Goal: Task Accomplishment & Management: Use online tool/utility

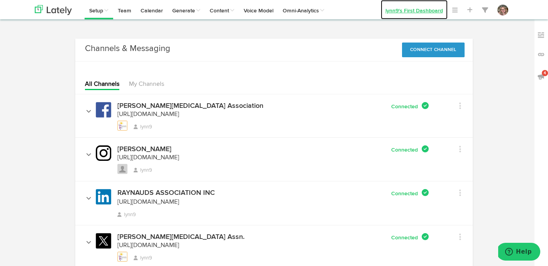
click at [400, 9] on link "lynn9's First Dashboard" at bounding box center [414, 9] width 67 height 19
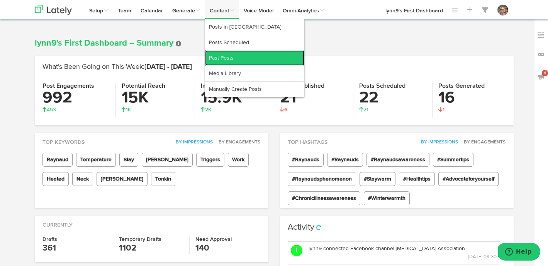
click at [214, 59] on link "Past Posts" at bounding box center [254, 57] width 99 height 15
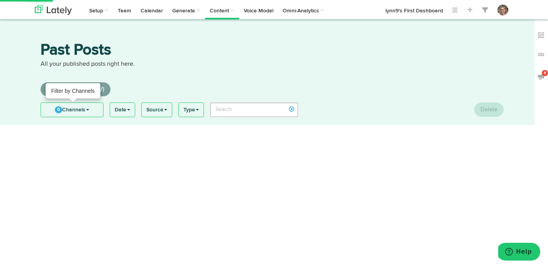
click at [78, 113] on link "0 Channels" at bounding box center [72, 110] width 62 height 14
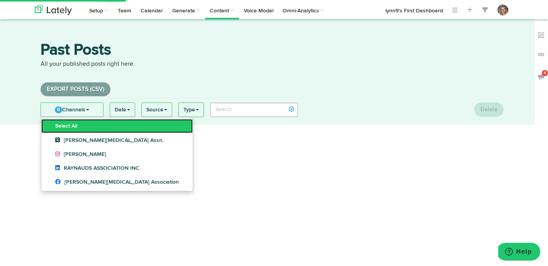
click at [72, 124] on link "Select All" at bounding box center [116, 126] width 151 height 14
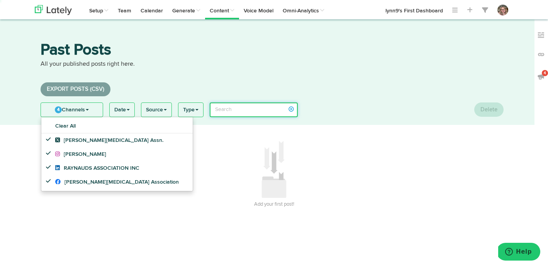
click at [230, 108] on input "search" at bounding box center [254, 109] width 88 height 15
type input "[DATE]"
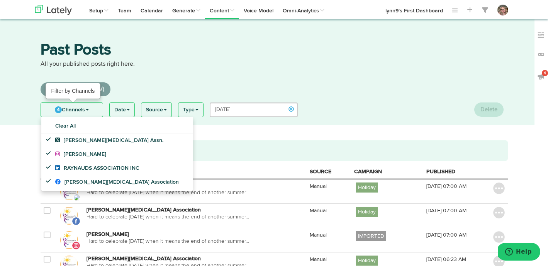
click at [73, 111] on link "4 Channels" at bounding box center [72, 110] width 62 height 14
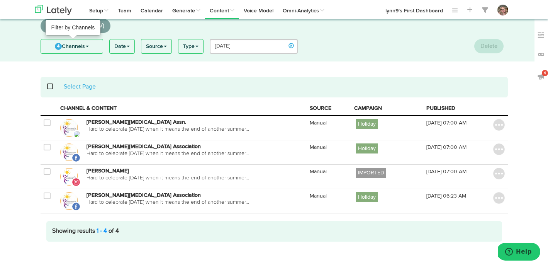
scroll to position [68, 0]
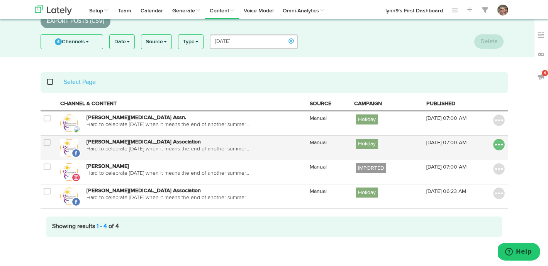
click at [494, 141] on img at bounding box center [499, 145] width 12 height 12
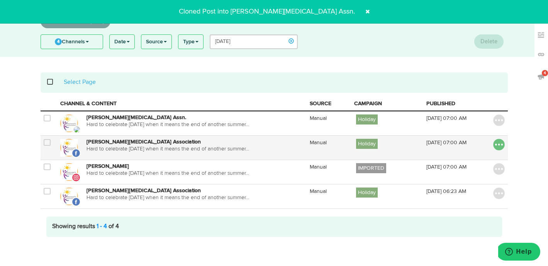
click at [496, 146] on img at bounding box center [499, 145] width 12 height 12
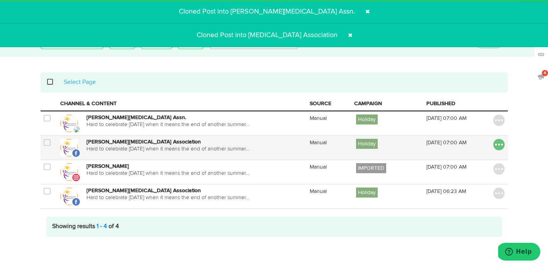
click at [500, 144] on img at bounding box center [499, 145] width 12 height 12
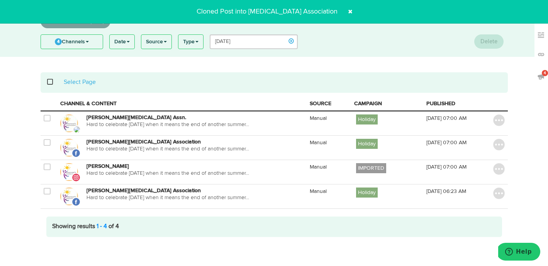
click at [333, 36] on span at bounding box center [332, 35] width 12 height 12
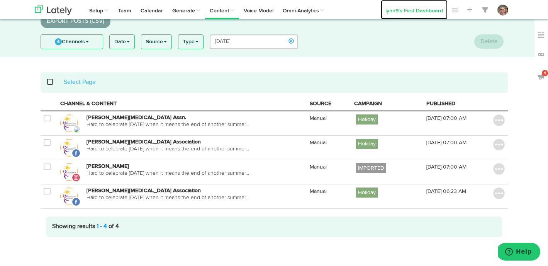
click at [406, 10] on link "lynn9's First Dashboard" at bounding box center [414, 9] width 67 height 19
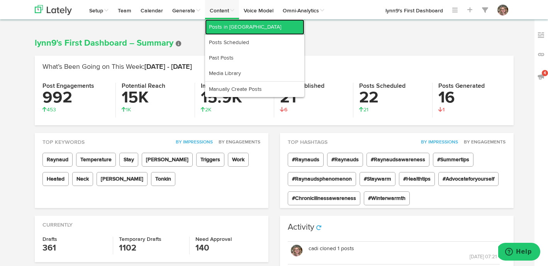
click at [216, 24] on link "Posts in [GEOGRAPHIC_DATA]" at bounding box center [254, 26] width 99 height 15
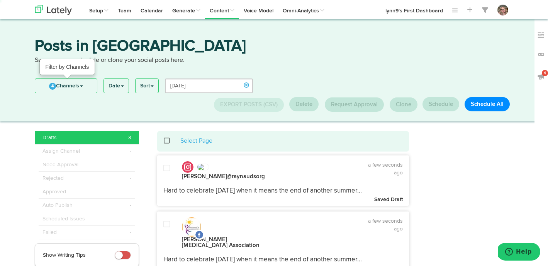
click at [52, 86] on span "4" at bounding box center [52, 86] width 7 height 7
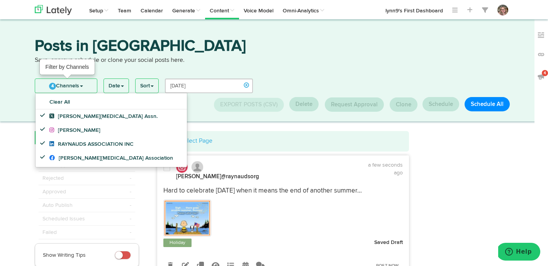
click at [52, 86] on span "4" at bounding box center [52, 86] width 7 height 7
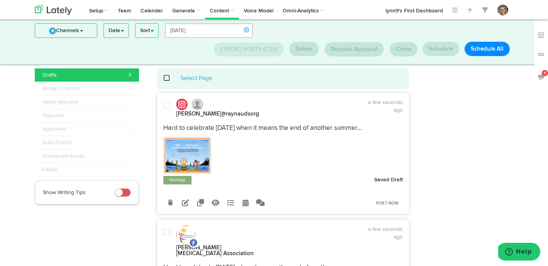
scroll to position [13, 0]
click at [245, 201] on icon at bounding box center [245, 202] width 6 height 7
select select "7"
select select "21"
select select "PM"
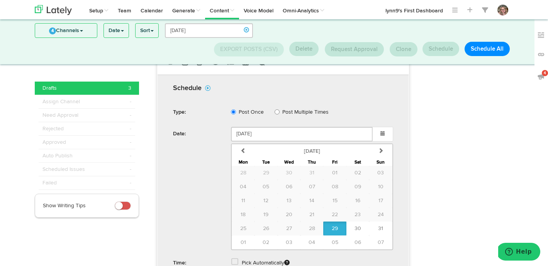
scroll to position [158, 0]
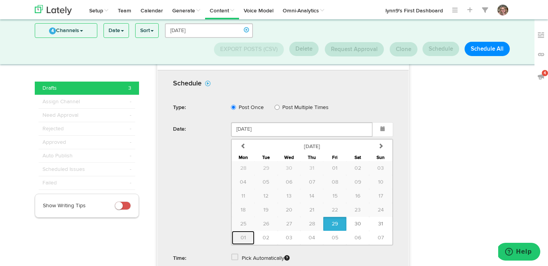
click at [244, 232] on button "01" at bounding box center [243, 237] width 23 height 14
type input "[DATE]"
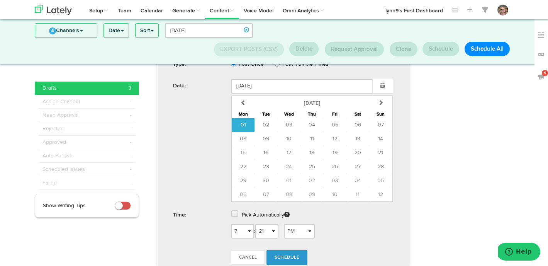
scroll to position [205, 0]
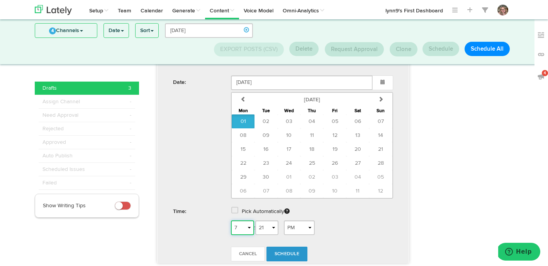
click at [246, 226] on select "1 2 3 4 5 6 7 8 9 10 11 12" at bounding box center [242, 227] width 23 height 15
select select "5"
click at [231, 220] on select "1 2 3 4 5 6 7 8 9 10 11 12" at bounding box center [242, 227] width 23 height 15
click at [297, 227] on select "AM PM" at bounding box center [299, 227] width 31 height 15
select select "AM"
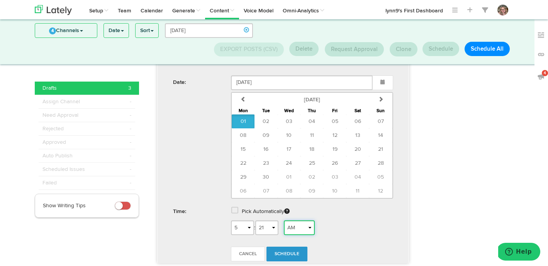
click at [286, 220] on select "AM PM" at bounding box center [299, 227] width 31 height 15
click at [294, 249] on link "Schedule" at bounding box center [286, 253] width 41 height 15
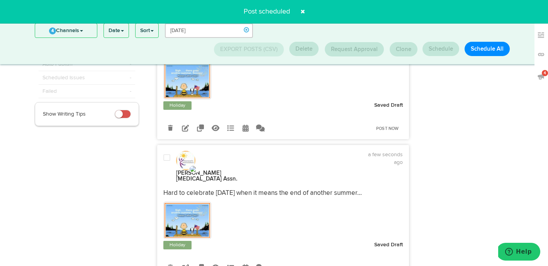
click at [303, 12] on span at bounding box center [302, 11] width 12 height 12
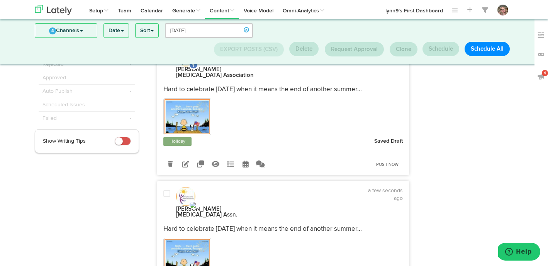
scroll to position [63, 0]
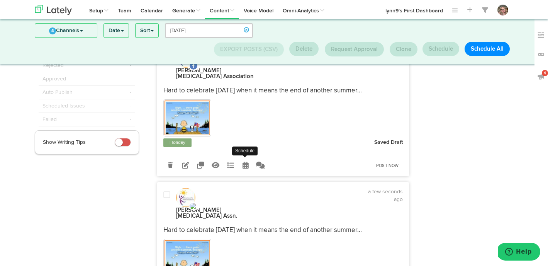
click at [245, 158] on link at bounding box center [246, 165] width 14 height 14
select select "7"
select select "21"
select select "PM"
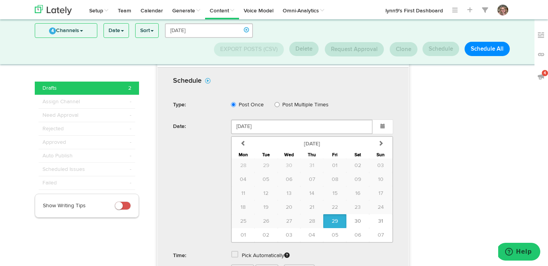
scroll to position [179, 0]
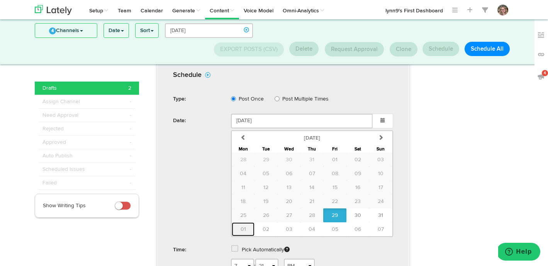
click at [246, 222] on button "01" at bounding box center [243, 229] width 23 height 14
type input "[DATE]"
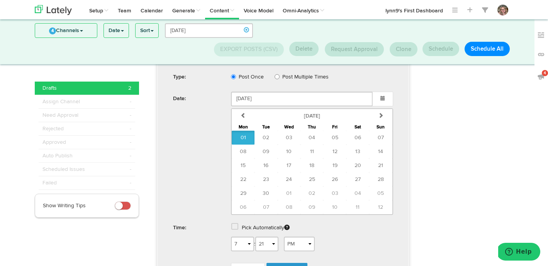
scroll to position [220, 0]
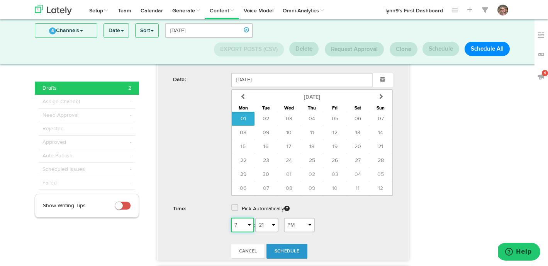
click at [244, 217] on select "1 2 3 4 5 6 7 8 9 10 11 12" at bounding box center [242, 224] width 23 height 15
click at [231, 217] on select "1 2 3 4 5 6 7 8 9 10 11 12" at bounding box center [242, 224] width 23 height 15
click at [245, 217] on select "1 2 3 4 5 6 7 8 9 10 11 12" at bounding box center [242, 224] width 23 height 15
select select "4"
click at [231, 217] on select "1 2 3 4 5 6 7 8 9 10 11 12" at bounding box center [242, 224] width 23 height 15
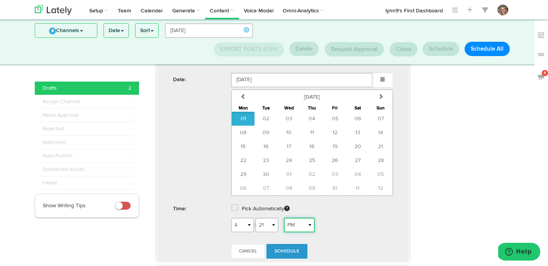
click at [298, 217] on select "AM PM" at bounding box center [299, 224] width 31 height 15
select select "AM"
click at [286, 217] on select "AM PM" at bounding box center [299, 224] width 31 height 15
click at [294, 249] on span "Schedule" at bounding box center [286, 251] width 25 height 5
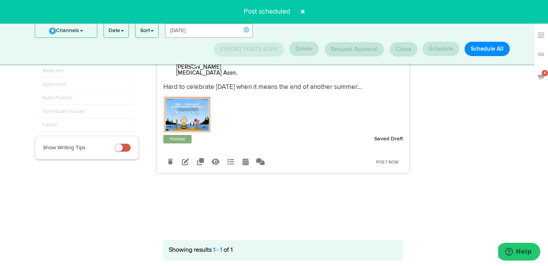
scroll to position [7, 0]
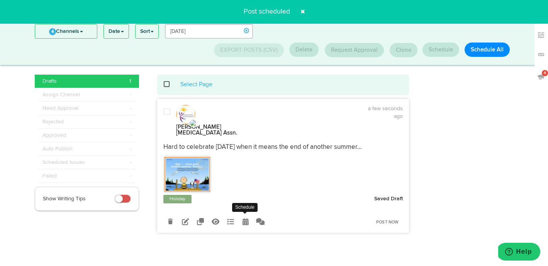
click at [244, 218] on icon at bounding box center [245, 221] width 6 height 7
radio input "true"
select select "7"
select select "22"
select select "PM"
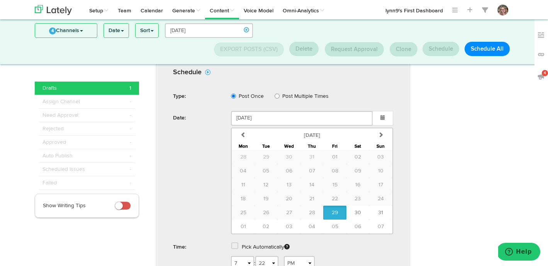
scroll to position [188, 0]
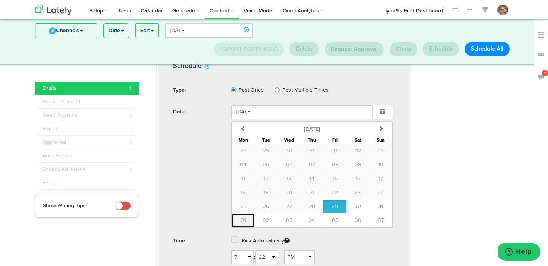
click at [244, 217] on span "01" at bounding box center [242, 219] width 5 height 5
type input "[DATE]"
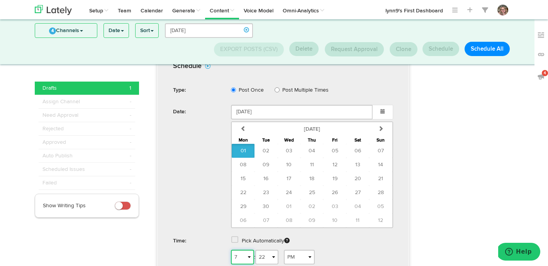
click at [248, 249] on select "1 2 3 4 5 6 7 8 9 10 11 12" at bounding box center [242, 256] width 23 height 15
select select "5"
click at [231, 249] on select "1 2 3 4 5 6 7 8 9 10 11 12" at bounding box center [242, 256] width 23 height 15
click at [297, 249] on select "AM PM" at bounding box center [299, 256] width 31 height 15
select select "AM"
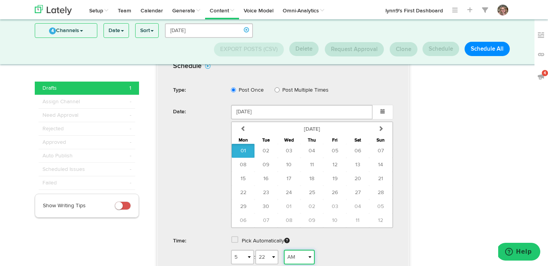
click at [286, 249] on select "AM PM" at bounding box center [299, 256] width 31 height 15
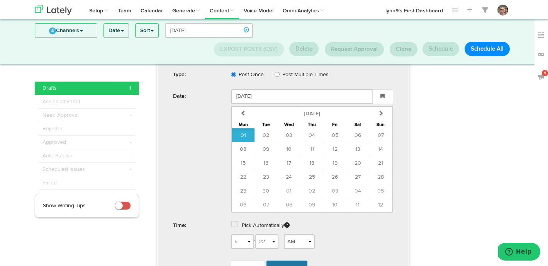
click at [292, 265] on span "Schedule" at bounding box center [286, 267] width 25 height 5
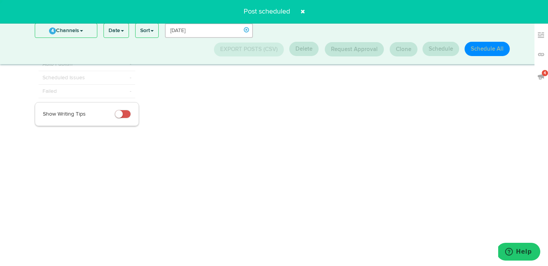
scroll to position [0, 0]
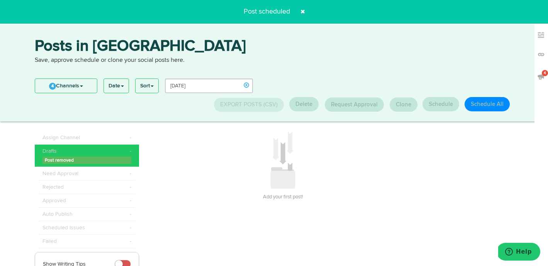
click at [305, 12] on span at bounding box center [302, 11] width 12 height 12
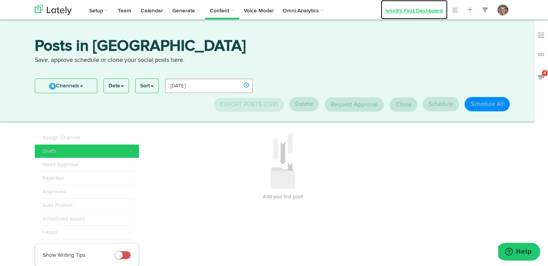
click at [400, 11] on link "lynn9's First Dashboard" at bounding box center [414, 9] width 67 height 19
